Goal: Task Accomplishment & Management: Use online tool/utility

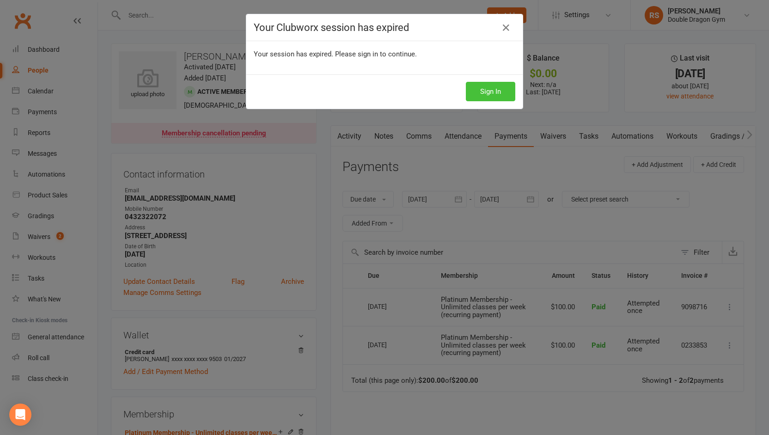
click at [495, 93] on button "Sign In" at bounding box center [490, 91] width 49 height 19
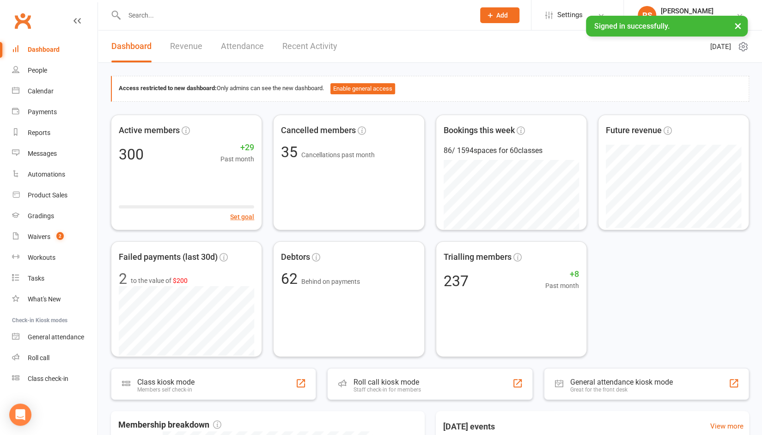
click at [217, 12] on input "text" at bounding box center [295, 15] width 347 height 13
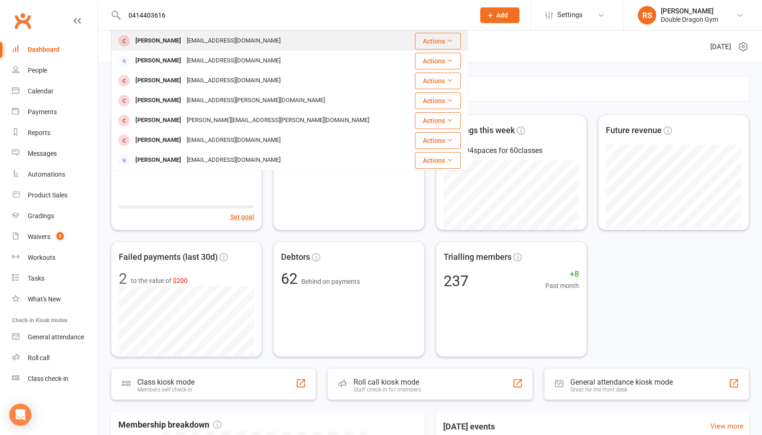
type input "0414403616"
click at [184, 39] on div "[PERSON_NAME]" at bounding box center [158, 40] width 51 height 13
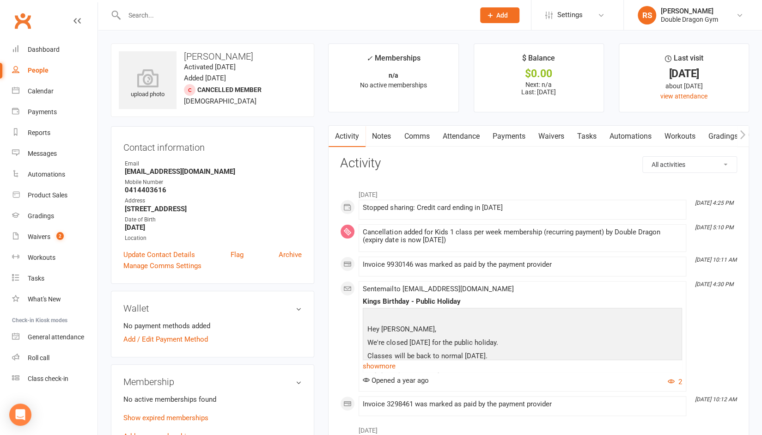
click at [461, 138] on link "Attendance" at bounding box center [461, 136] width 50 height 21
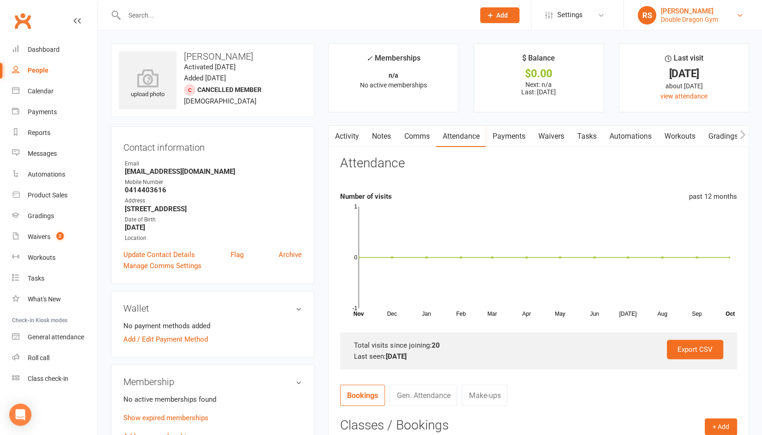
click at [710, 15] on div "Double Dragon Gym" at bounding box center [689, 19] width 57 height 8
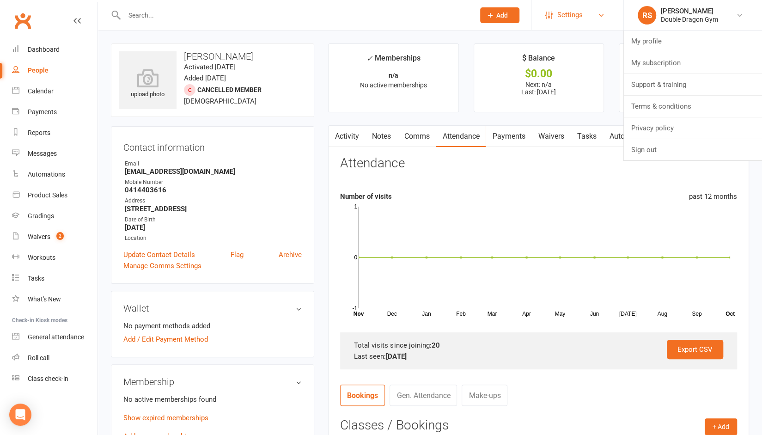
click at [596, 11] on link "Settings" at bounding box center [577, 15] width 64 height 21
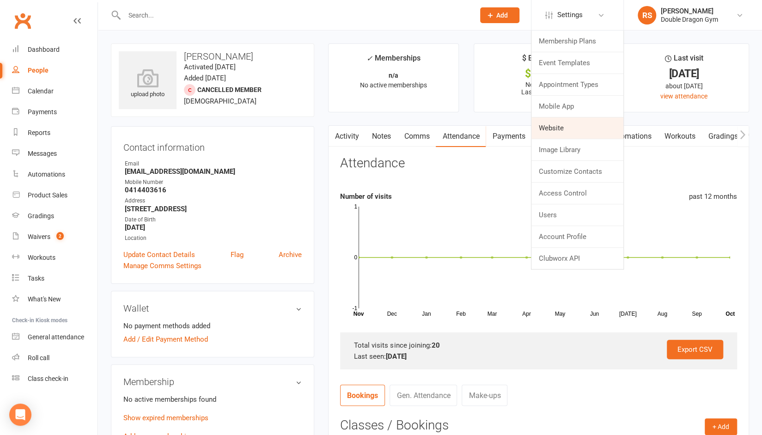
click at [570, 128] on link "Website" at bounding box center [577, 127] width 92 height 21
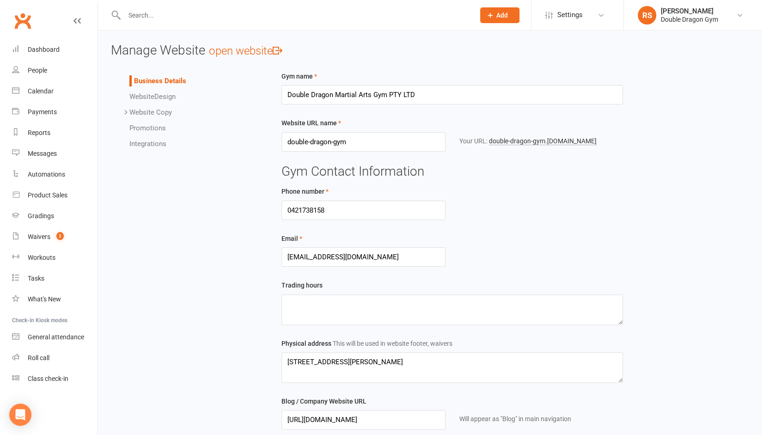
click at [149, 144] on link "Integrations" at bounding box center [147, 144] width 37 height 8
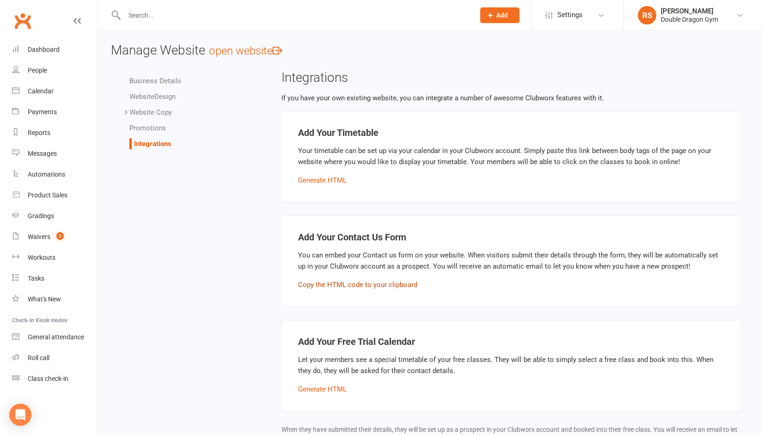
click at [336, 281] on button "Copy the HTML code to your clipboard" at bounding box center [357, 284] width 119 height 11
